Goal: Transaction & Acquisition: Purchase product/service

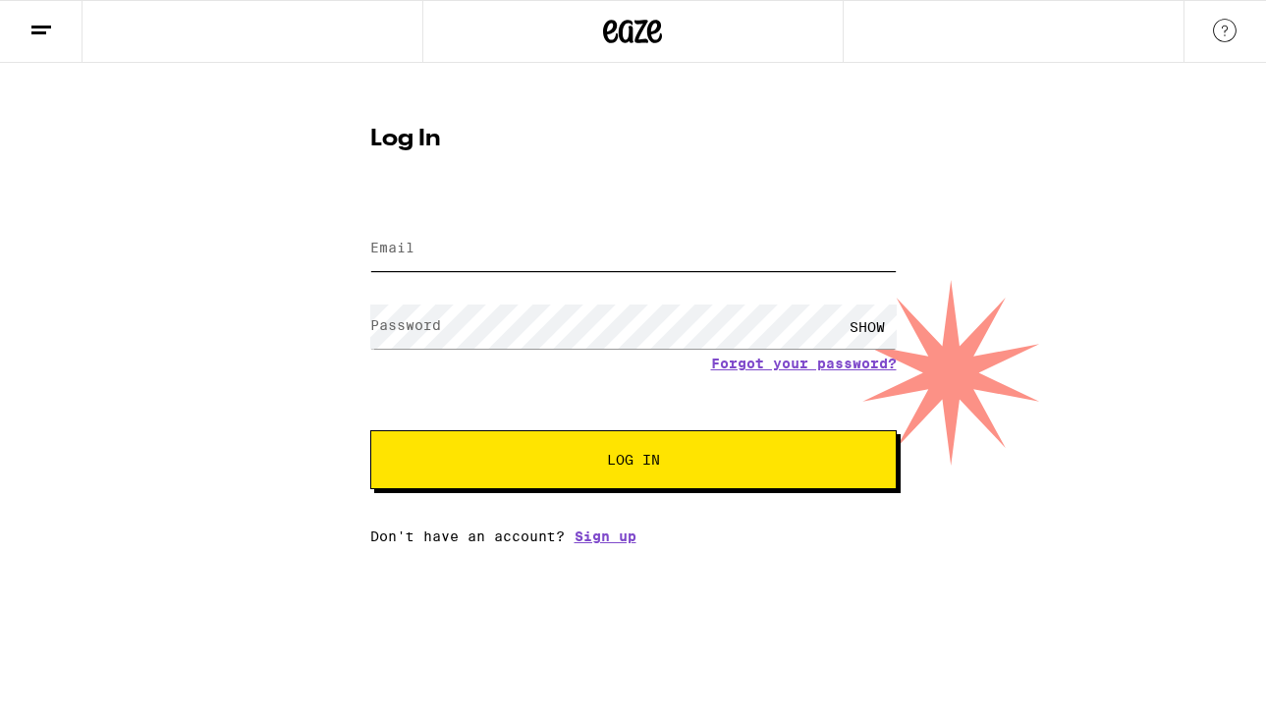
type input "[EMAIL_ADDRESS][DOMAIN_NAME]"
click at [531, 477] on button "Log In" at bounding box center [633, 459] width 527 height 59
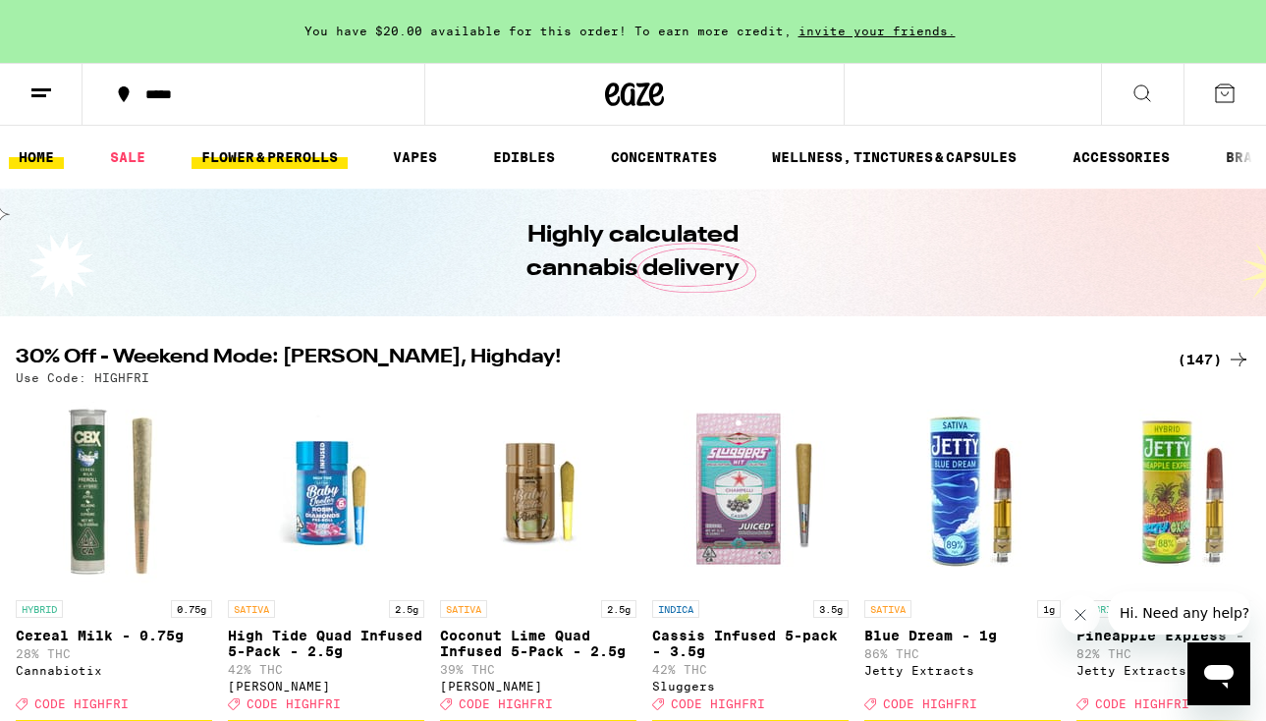
click at [299, 157] on link "FLOWER & PREROLLS" at bounding box center [270, 157] width 156 height 24
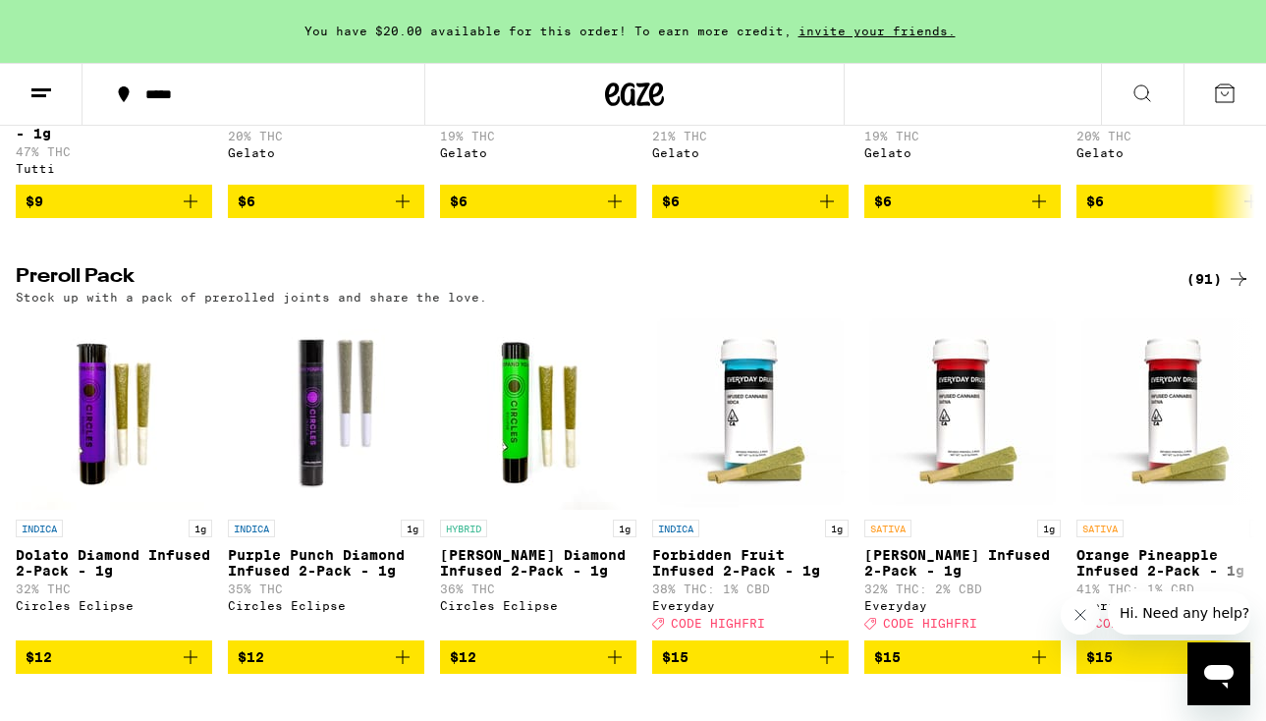
scroll to position [1376, 0]
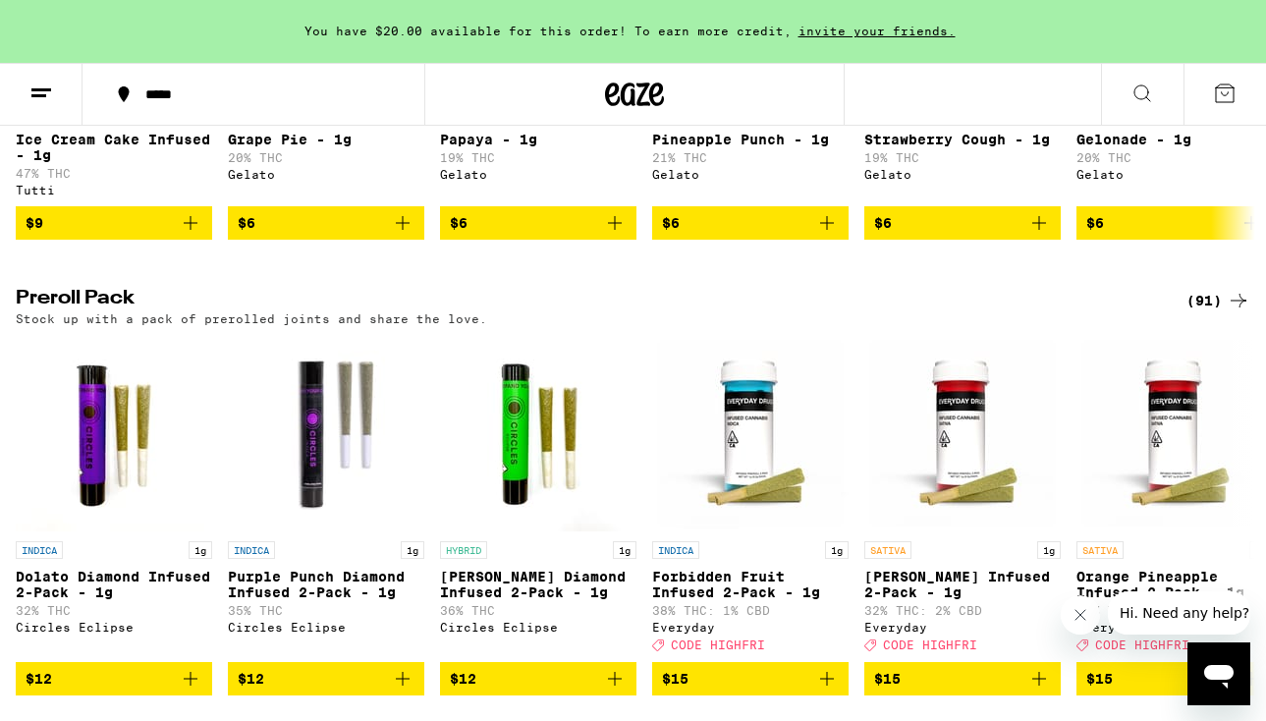
click at [1196, 312] on div "(91)" at bounding box center [1219, 301] width 64 height 24
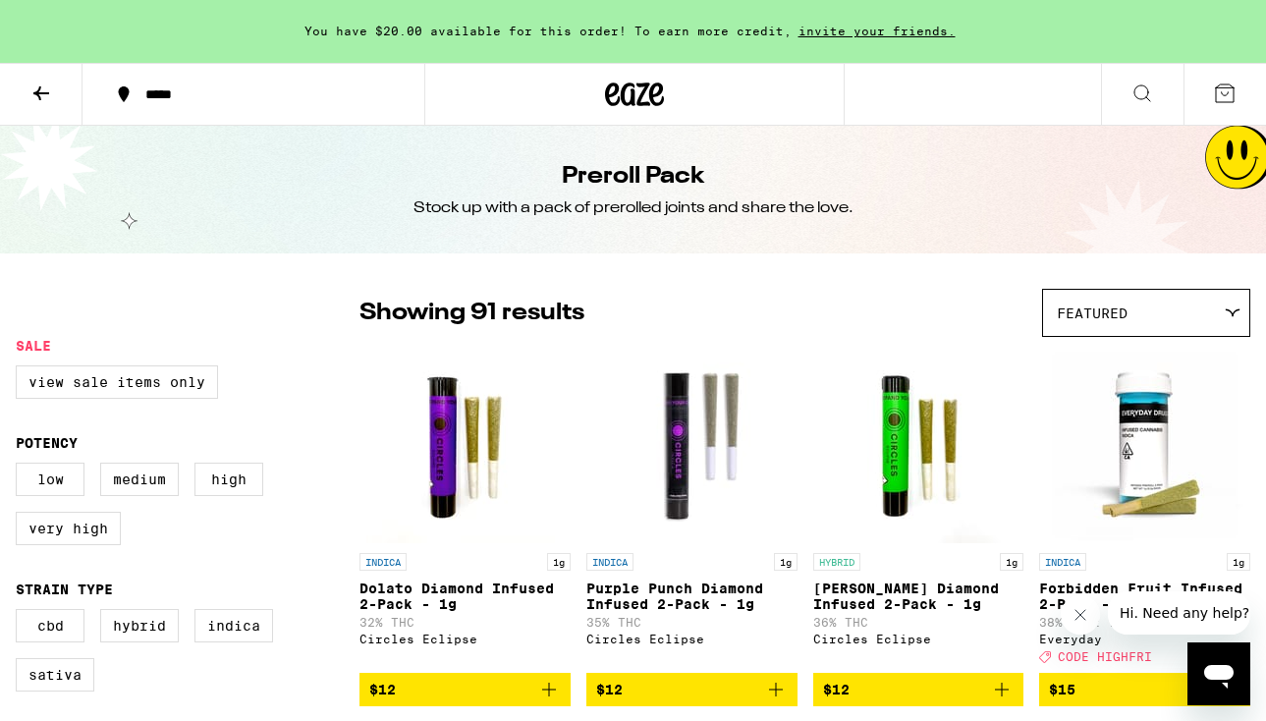
click at [35, 84] on icon at bounding box center [41, 94] width 24 height 24
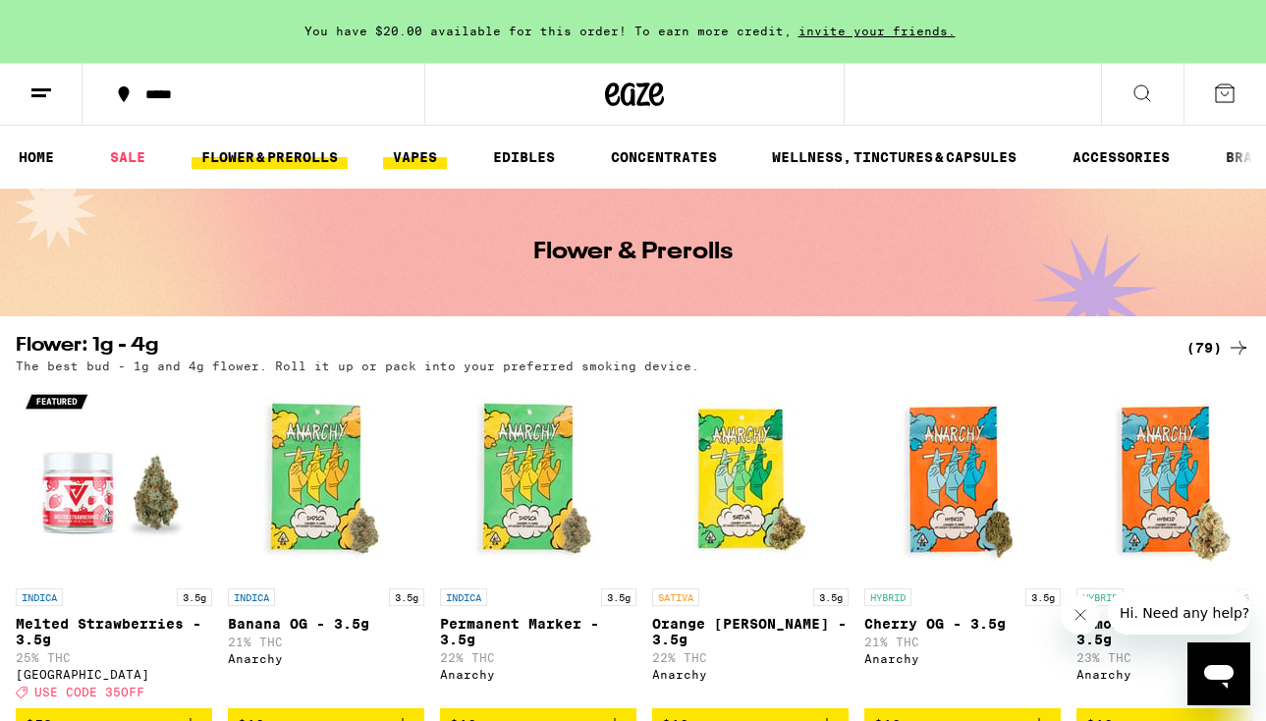
click at [422, 152] on link "VAPES" at bounding box center [415, 157] width 64 height 24
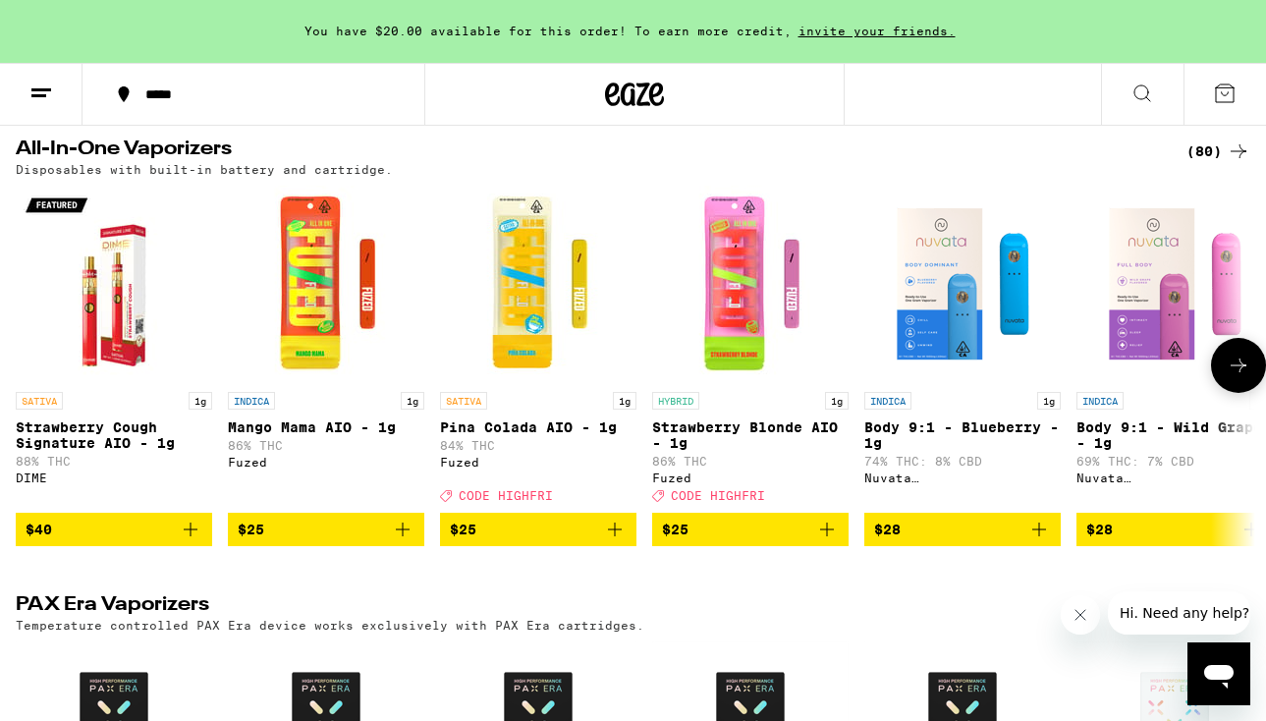
scroll to position [1075, 0]
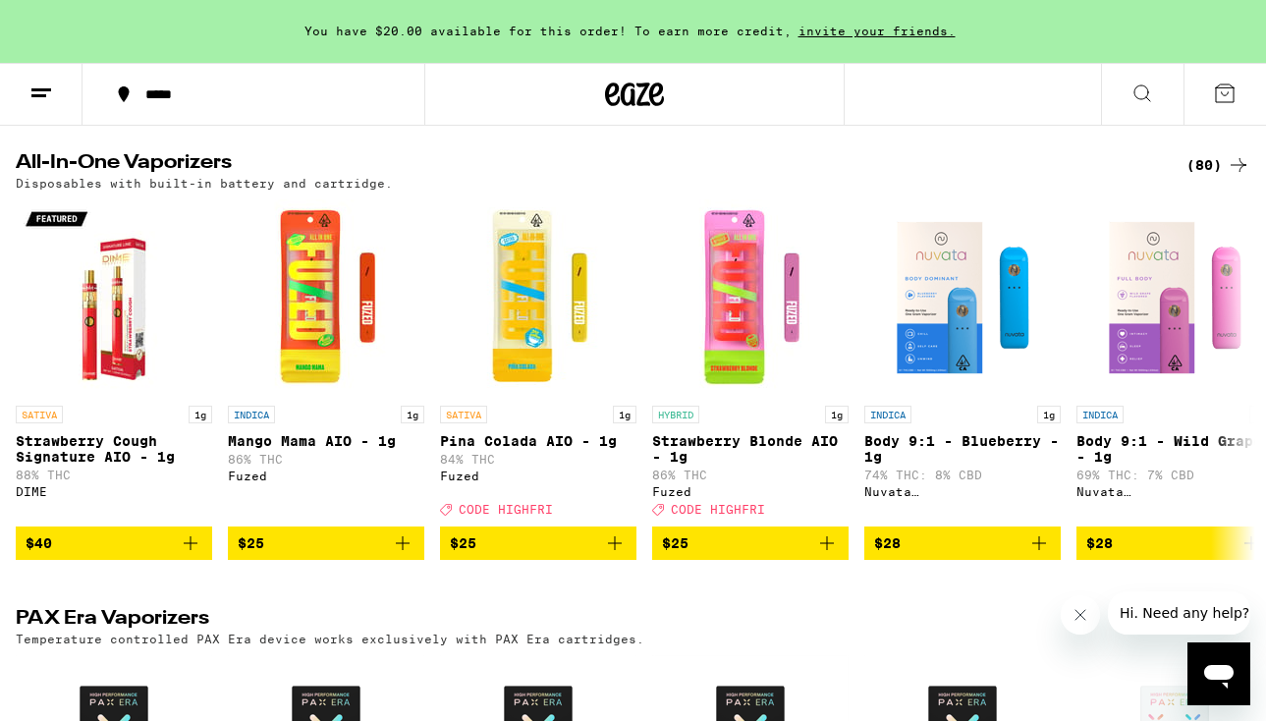
click at [1185, 177] on div "(80)" at bounding box center [1202, 165] width 96 height 24
click at [1193, 177] on div "(80)" at bounding box center [1219, 165] width 64 height 24
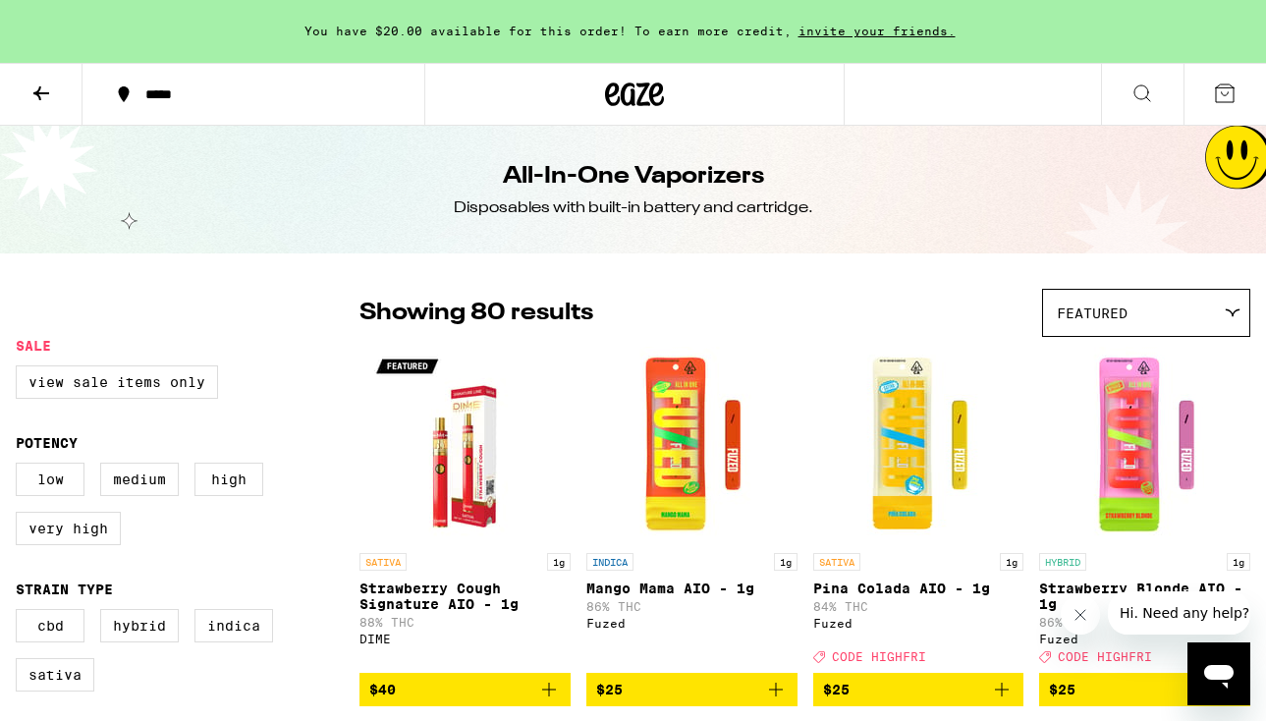
click at [37, 89] on icon at bounding box center [41, 93] width 16 height 14
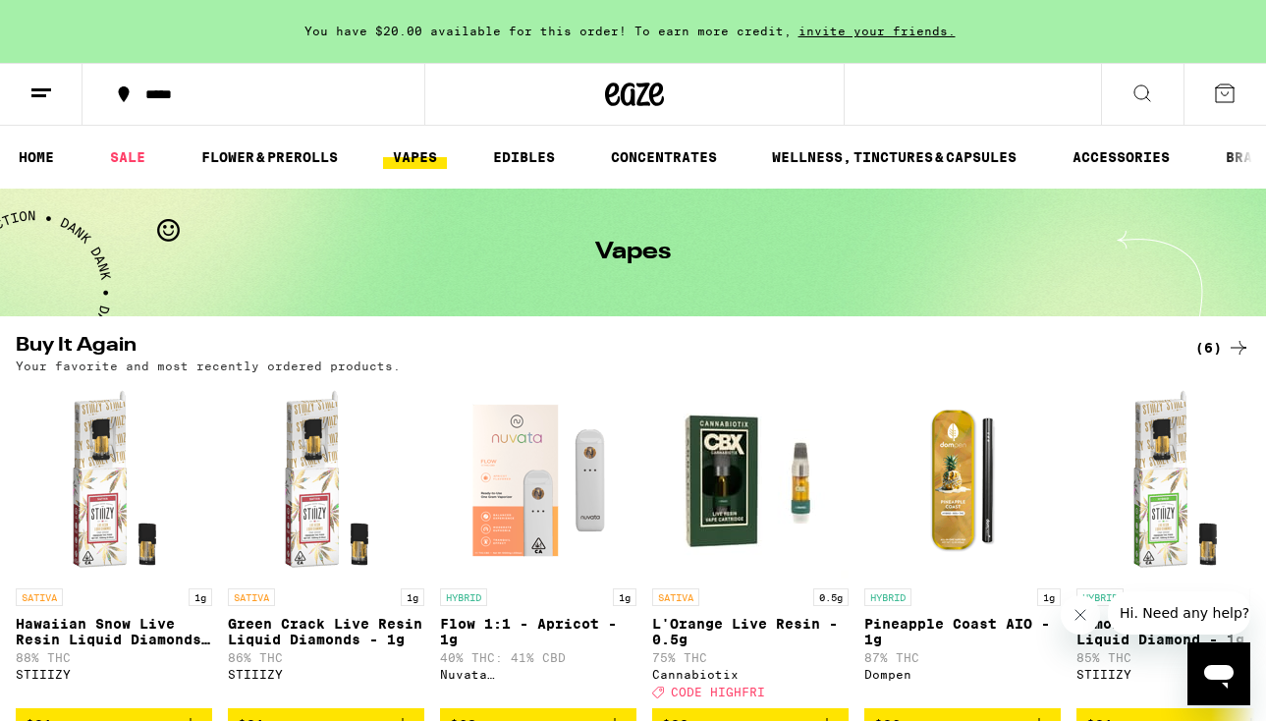
click at [1244, 158] on div at bounding box center [1245, 157] width 41 height 63
click at [1220, 160] on link "BRANDS" at bounding box center [1252, 157] width 73 height 24
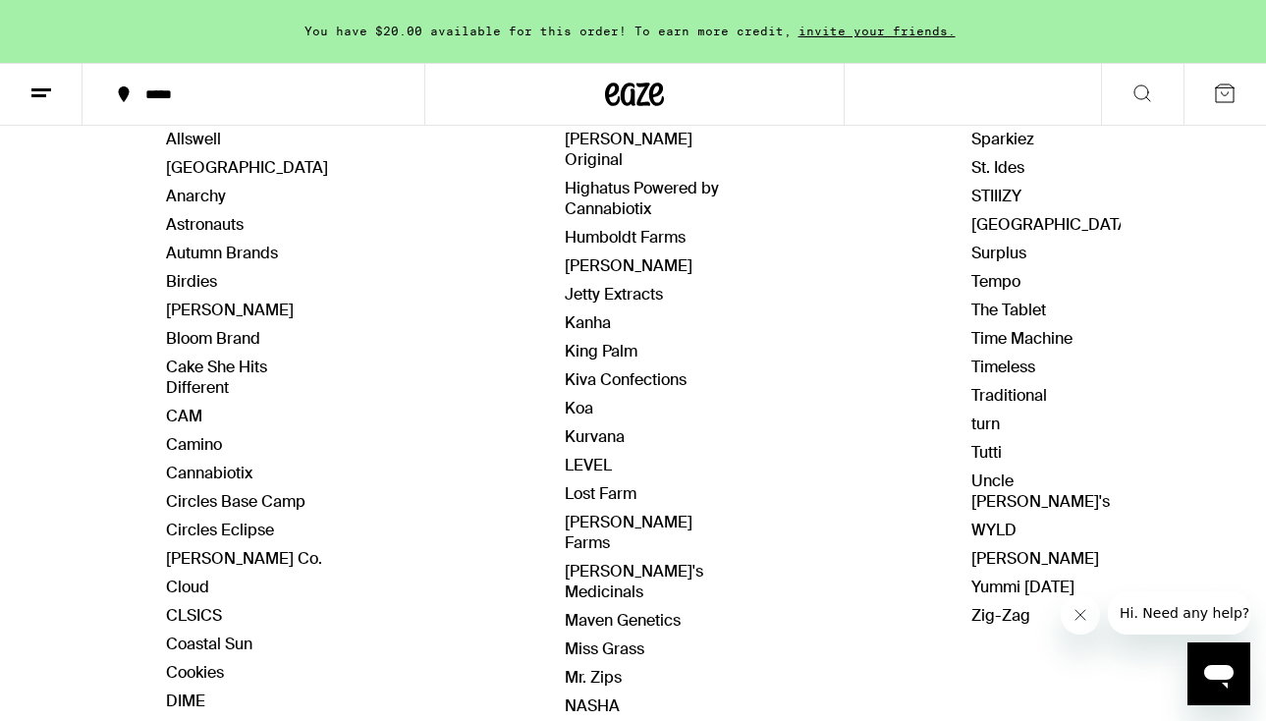
scroll to position [330, 0]
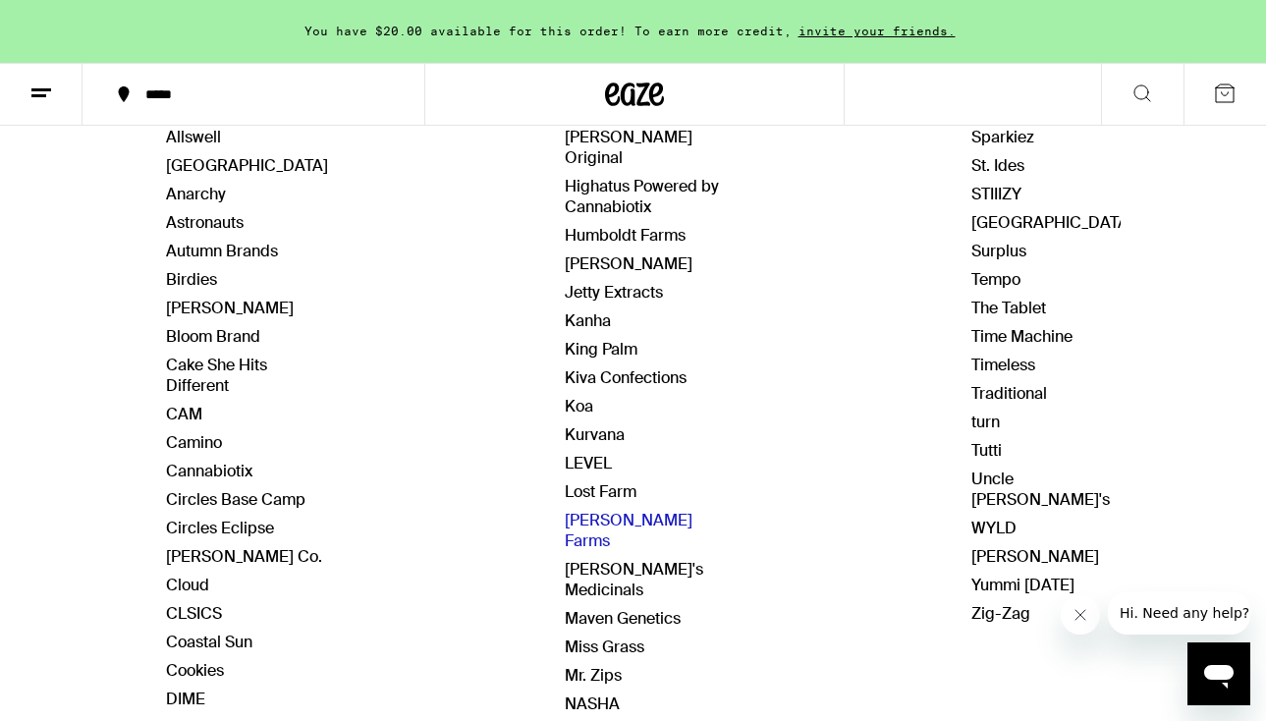
click at [593, 510] on link "[PERSON_NAME] Farms" at bounding box center [629, 530] width 128 height 41
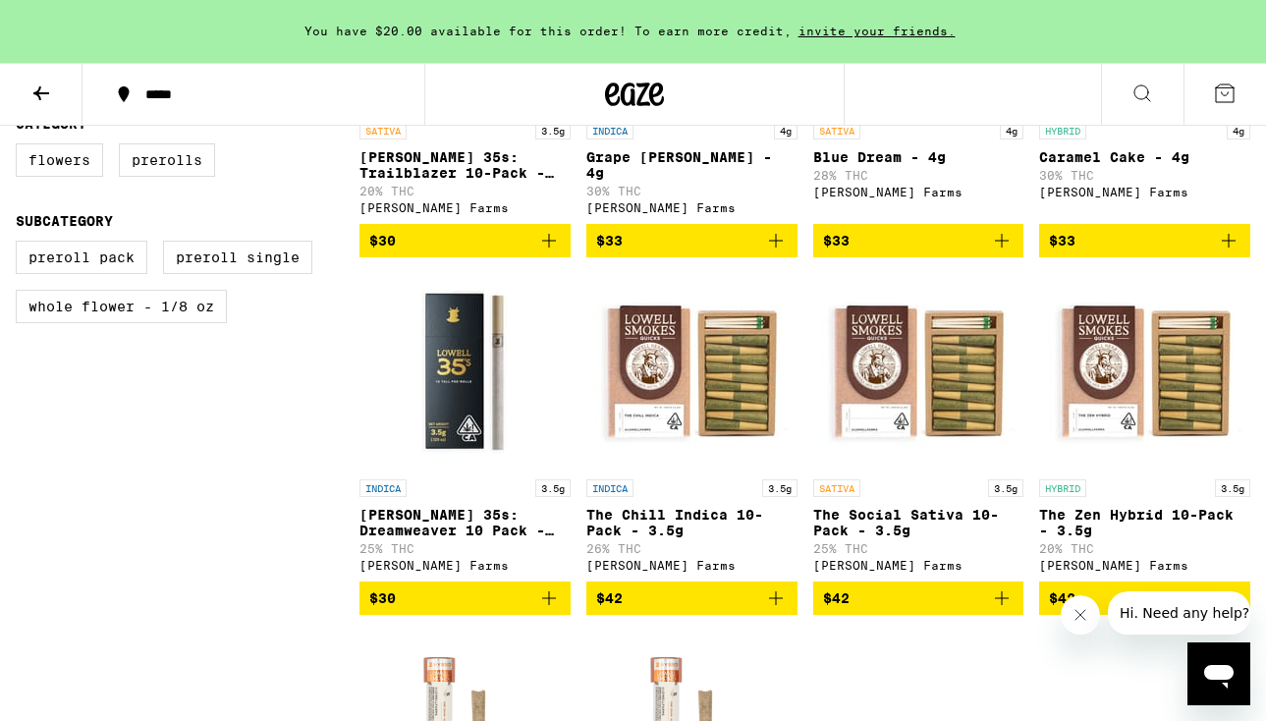
scroll to position [795, 0]
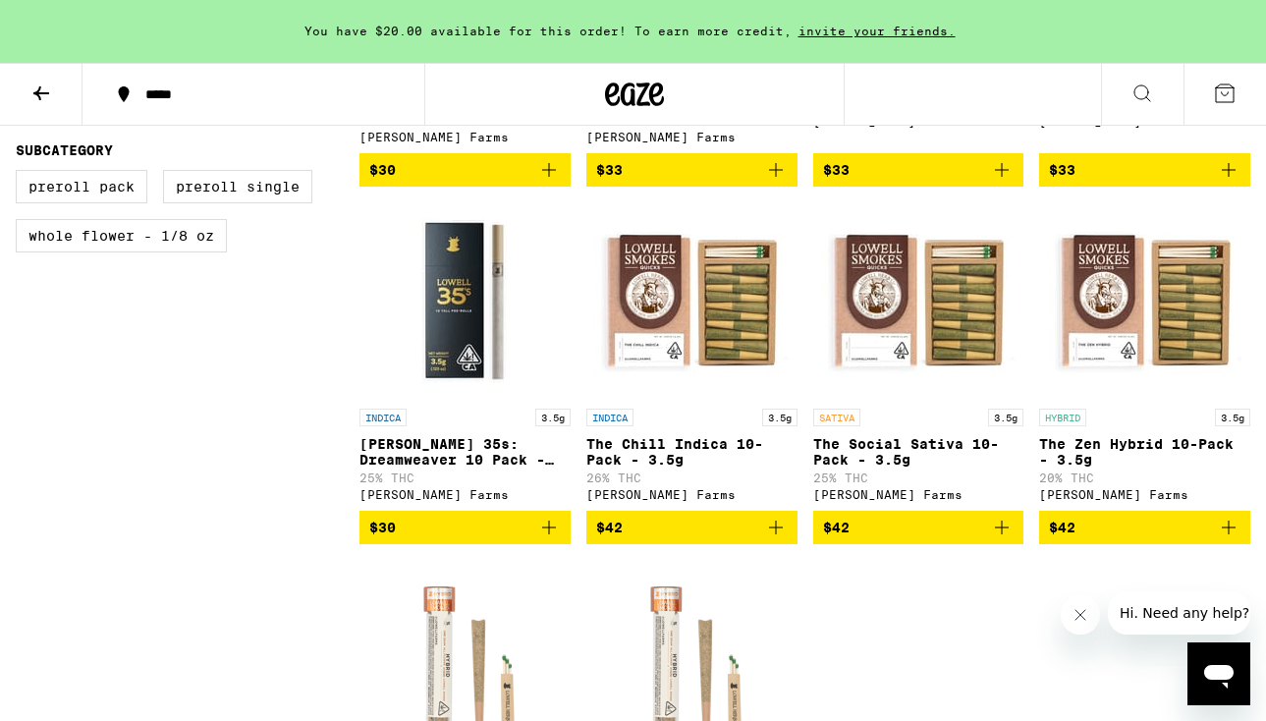
click at [1235, 539] on icon "Add to bag" at bounding box center [1229, 528] width 24 height 24
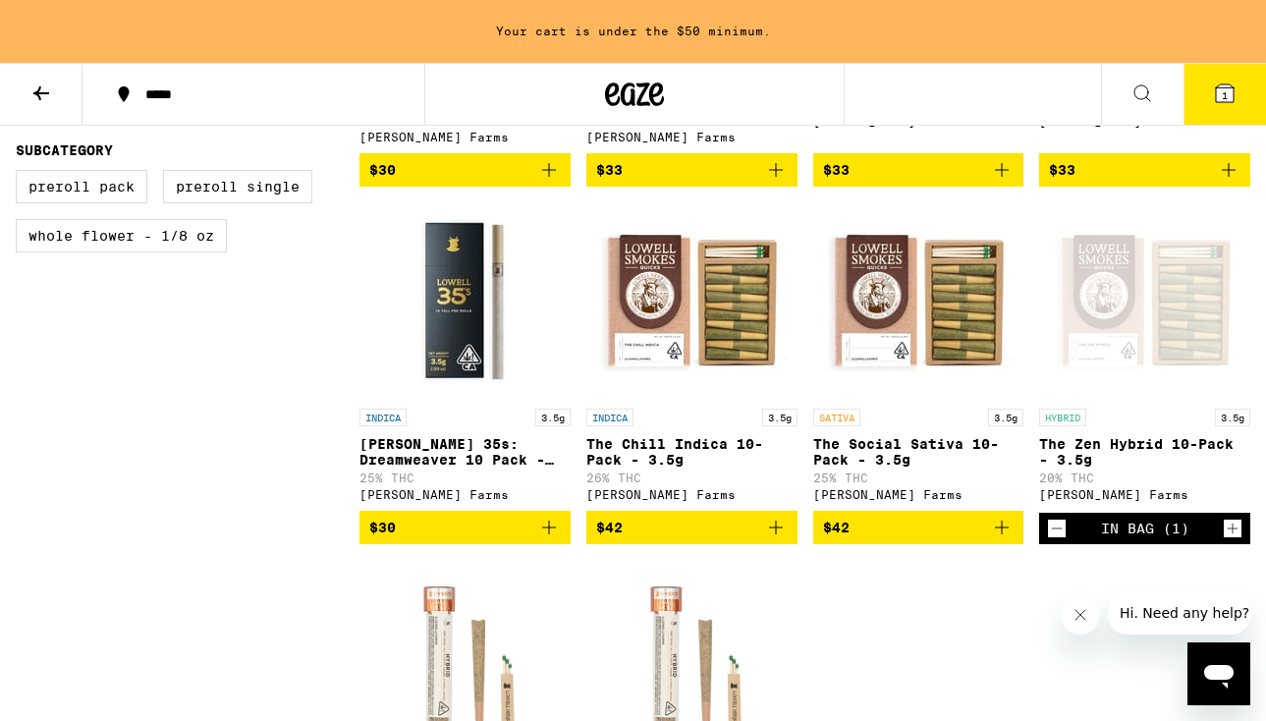
click at [539, 539] on icon "Add to bag" at bounding box center [549, 528] width 24 height 24
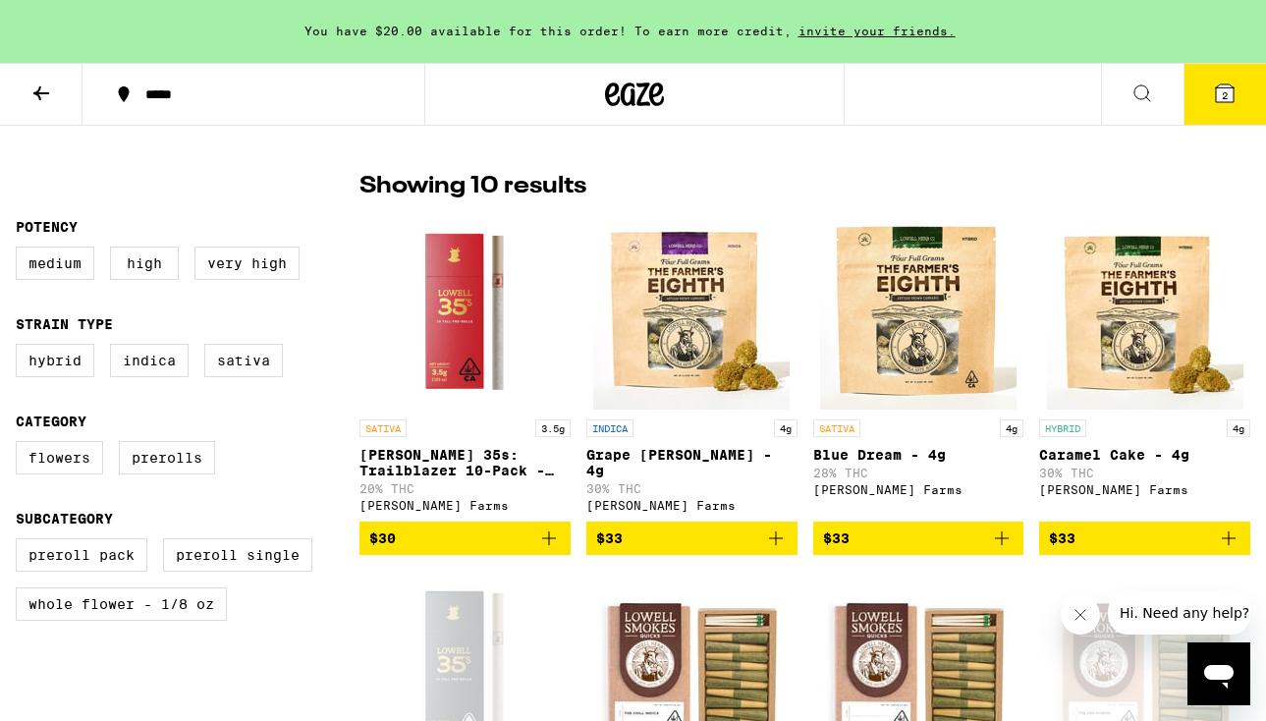
click at [539, 545] on icon "Add to bag" at bounding box center [549, 539] width 24 height 24
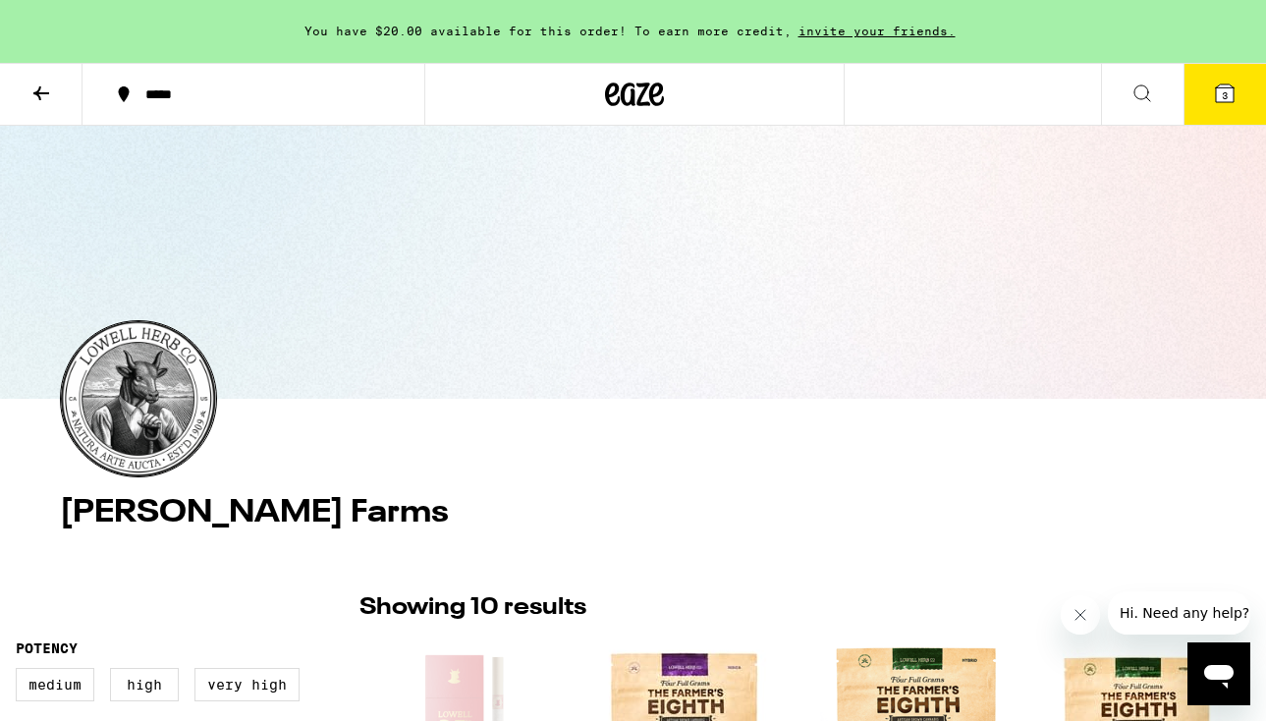
scroll to position [0, 0]
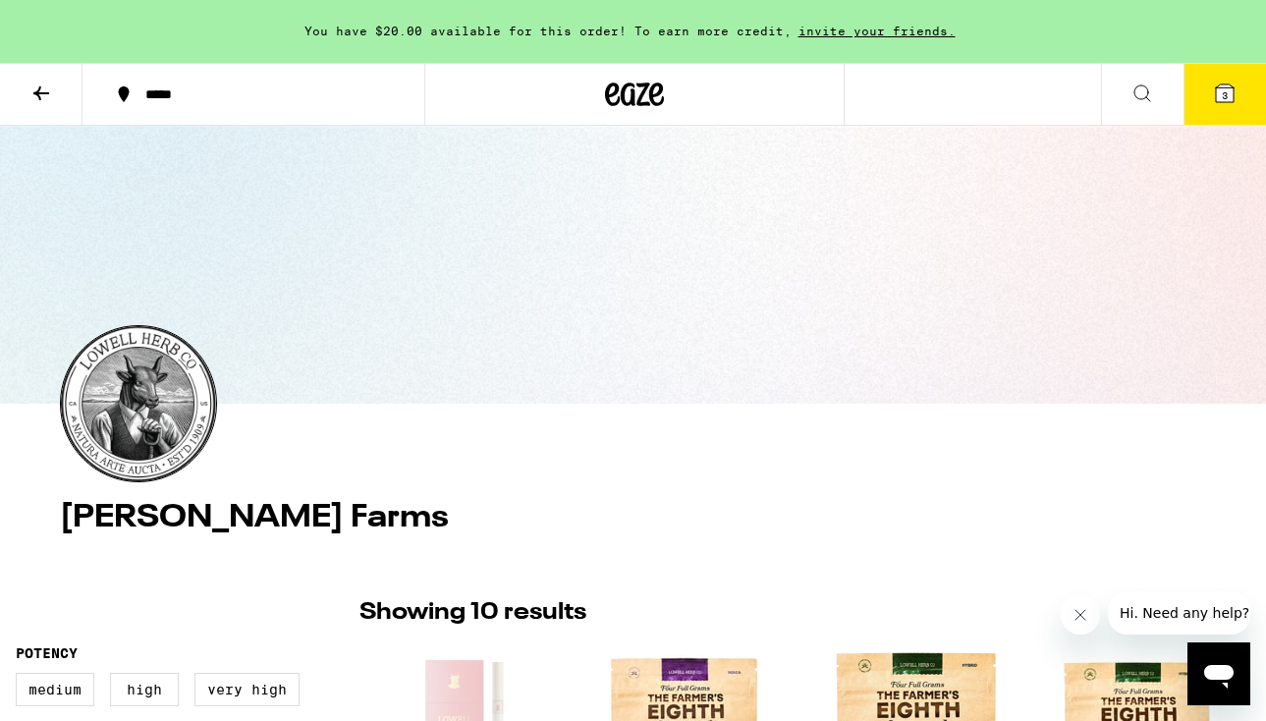
click at [46, 87] on icon at bounding box center [41, 94] width 24 height 24
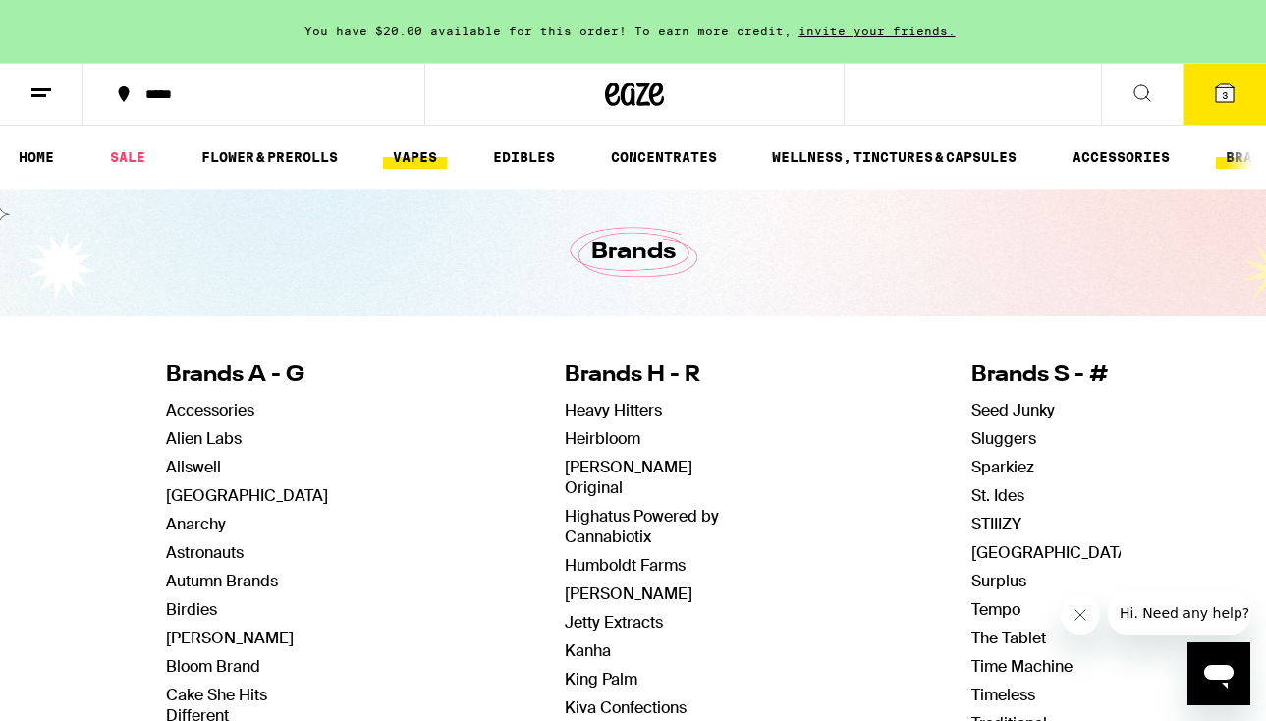
click at [441, 157] on link "VAPES" at bounding box center [415, 157] width 64 height 24
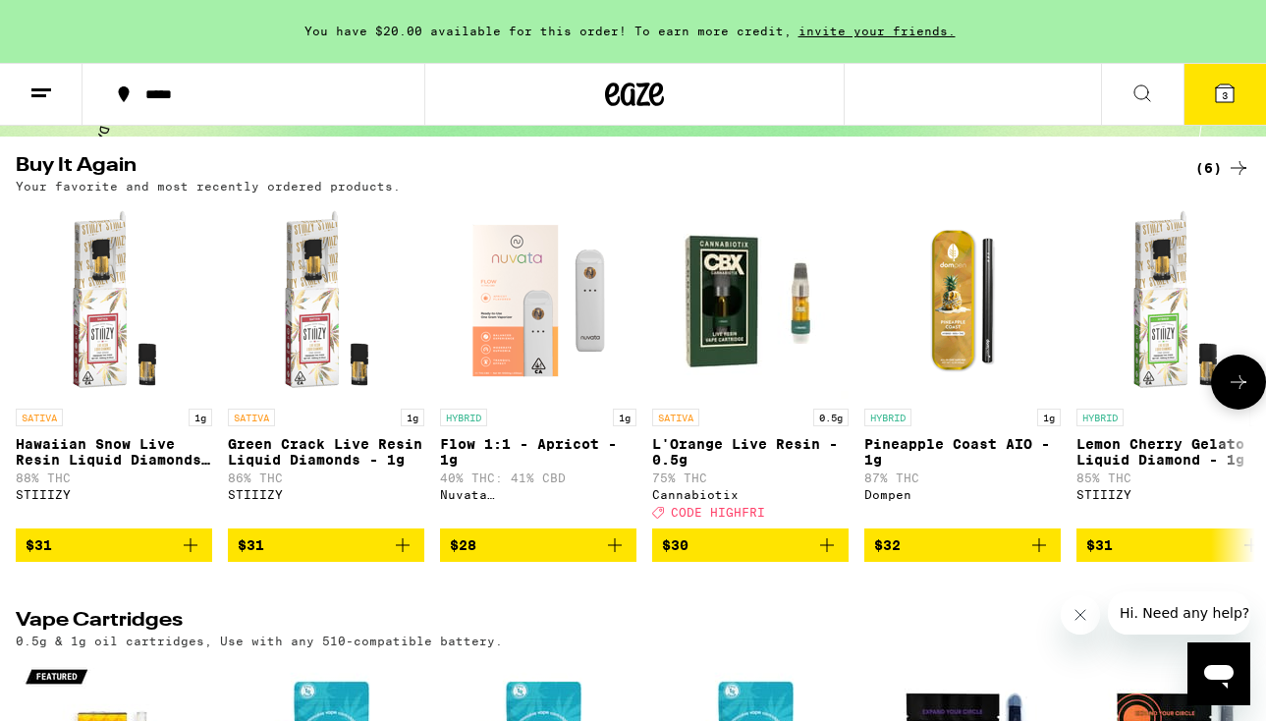
scroll to position [182, 0]
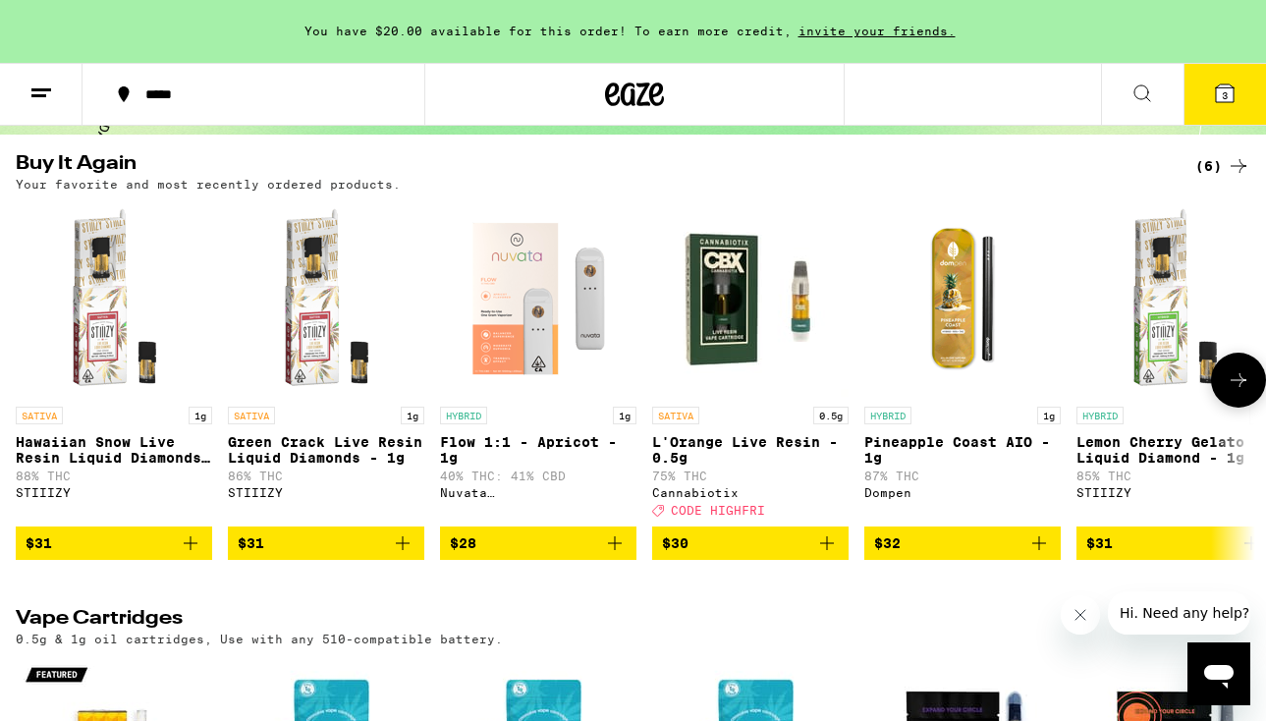
click at [612, 549] on icon "Add to bag" at bounding box center [615, 544] width 24 height 24
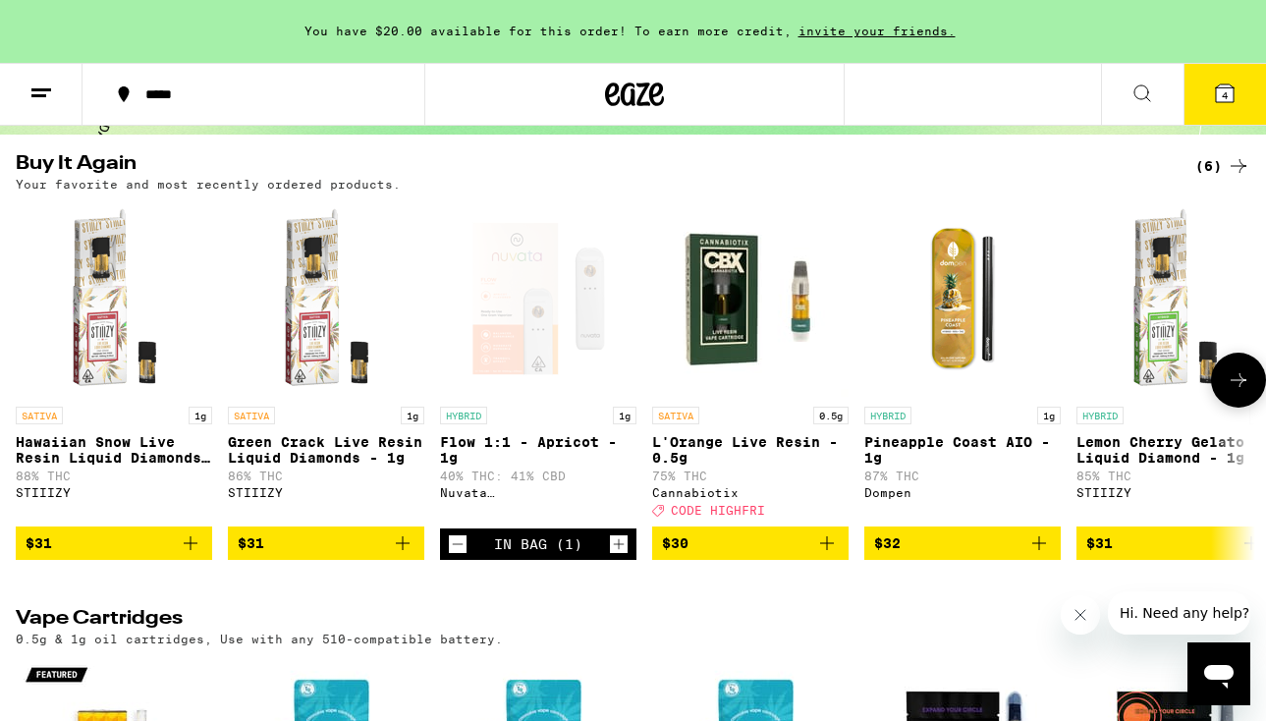
click at [1030, 545] on button "$32" at bounding box center [963, 543] width 196 height 33
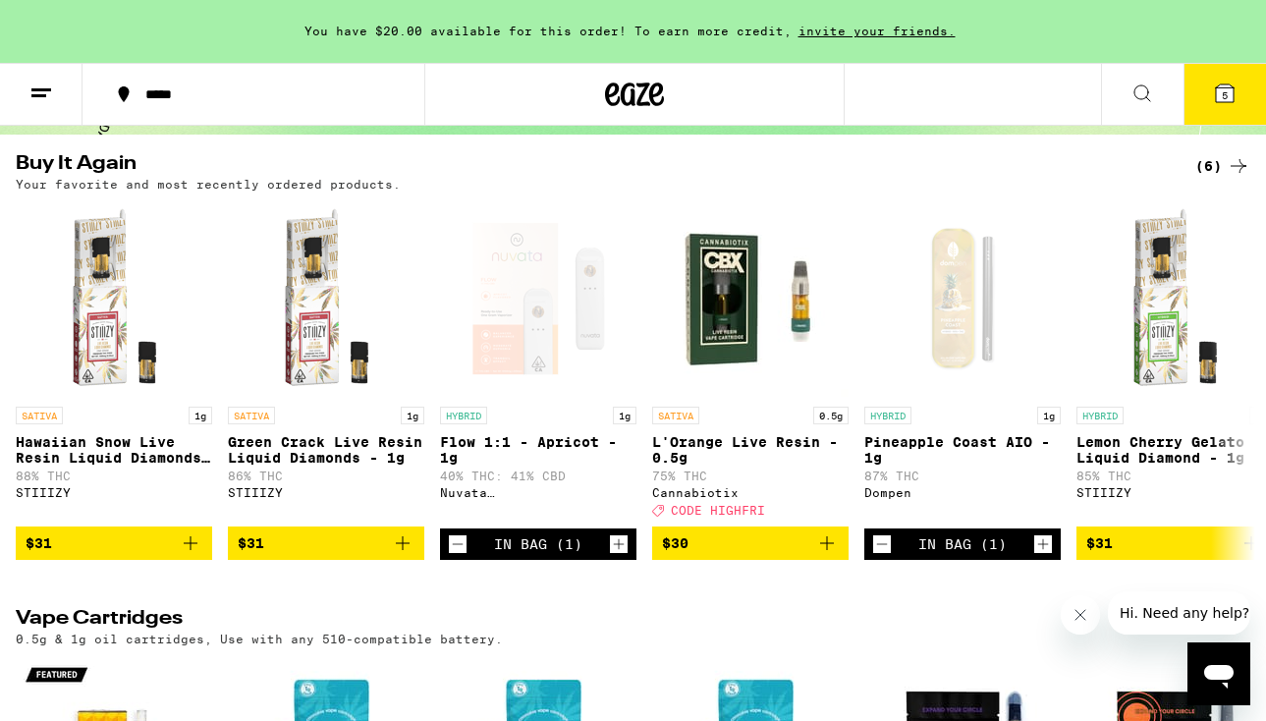
click at [1219, 93] on icon at bounding box center [1225, 93] width 18 height 18
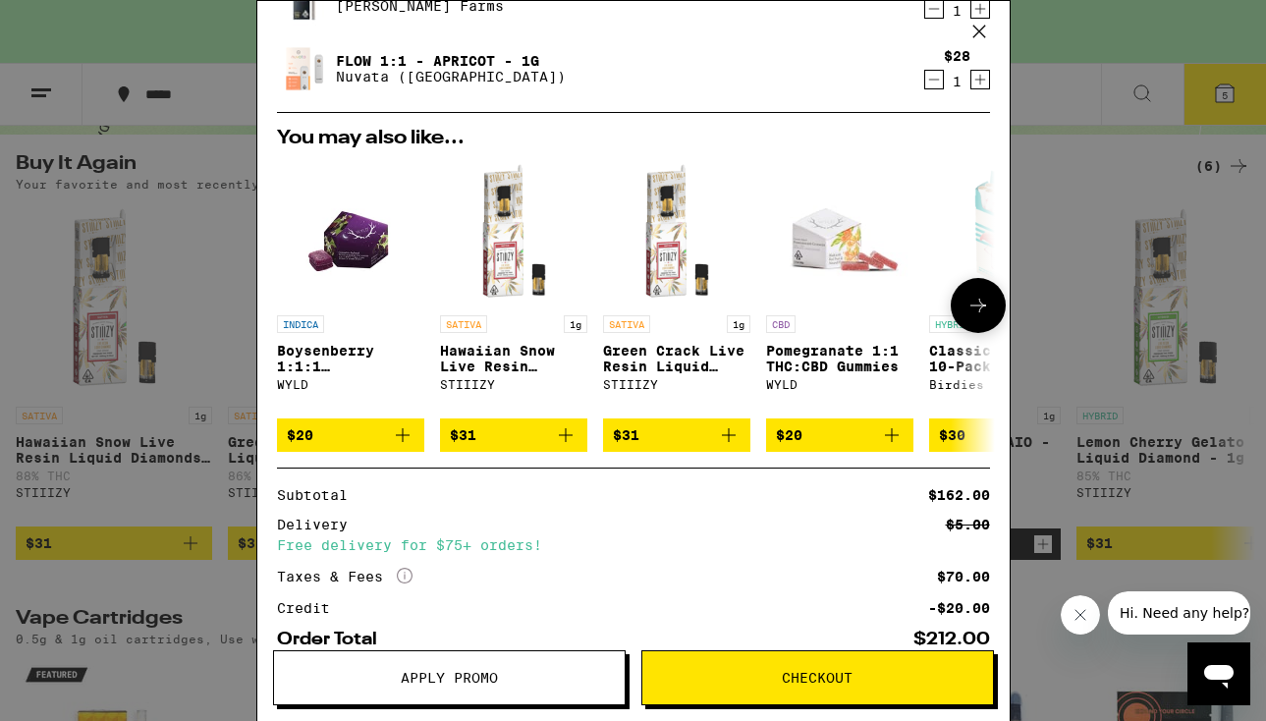
scroll to position [494, 0]
